Goal: Task Accomplishment & Management: Use online tool/utility

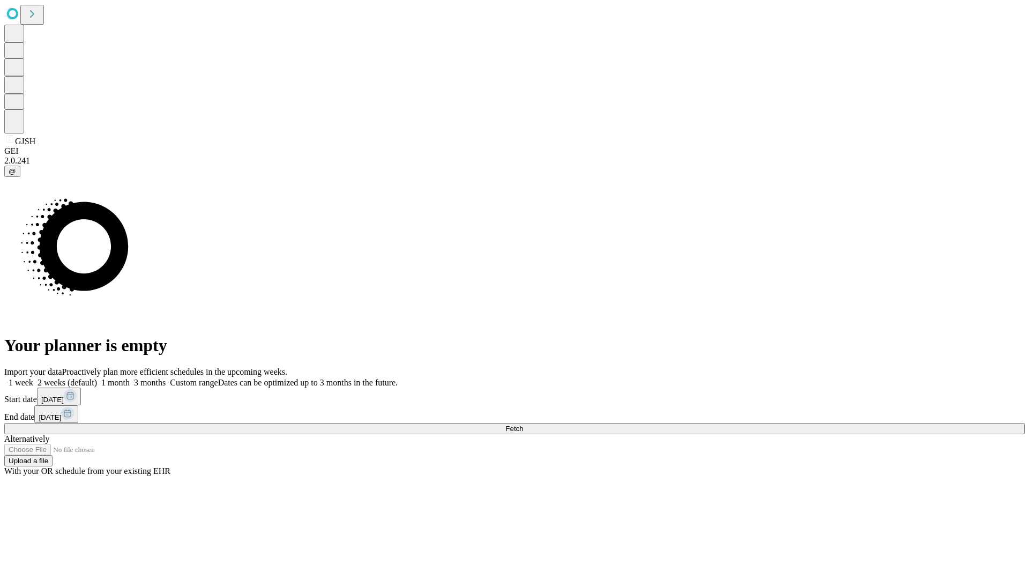
click at [523, 424] on span "Fetch" at bounding box center [514, 428] width 18 height 8
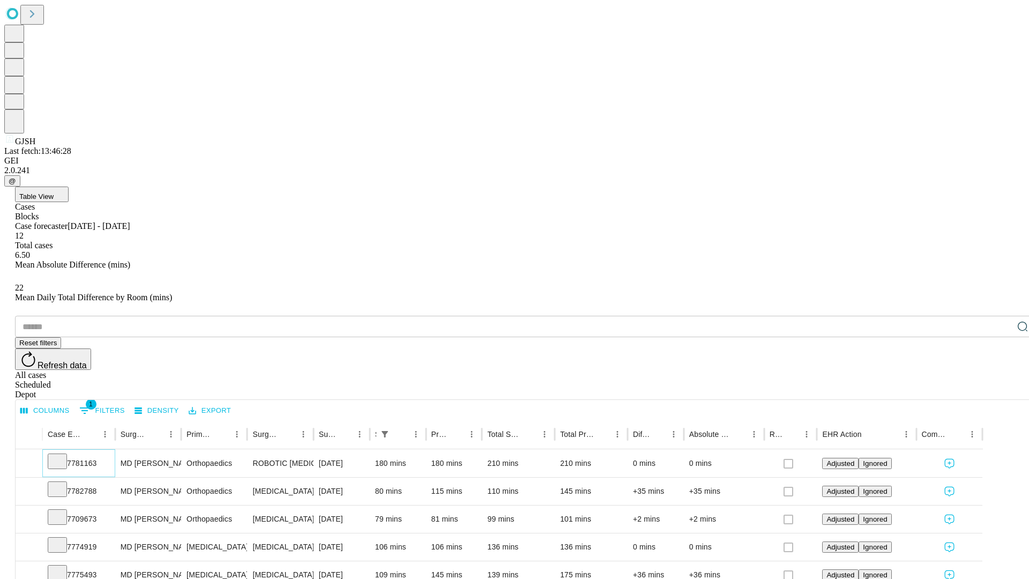
click at [63, 455] on icon at bounding box center [57, 460] width 11 height 11
